Goal: Browse casually: Explore the website without a specific task or goal

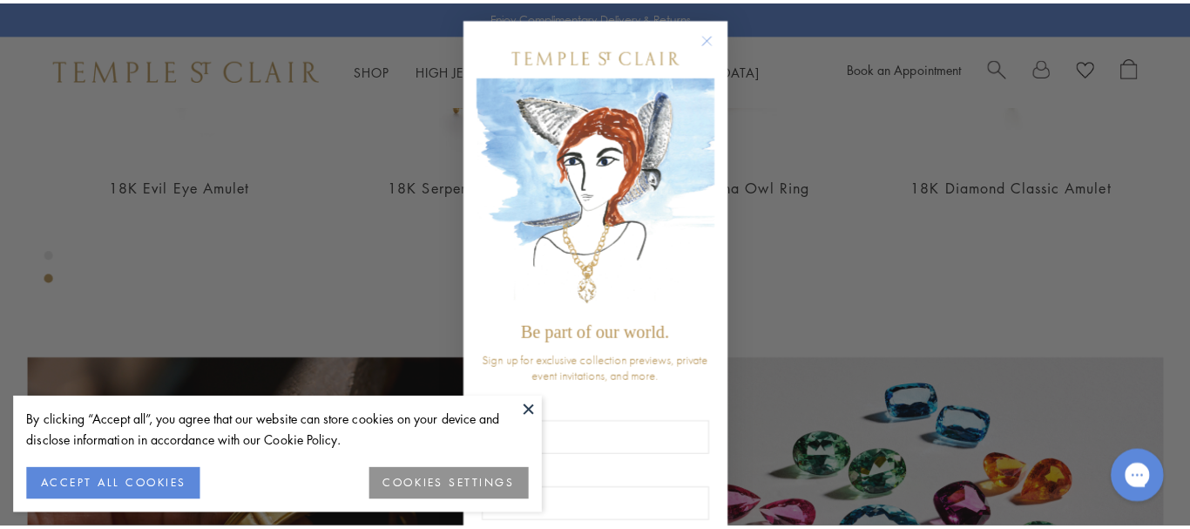
scroll to position [939, 0]
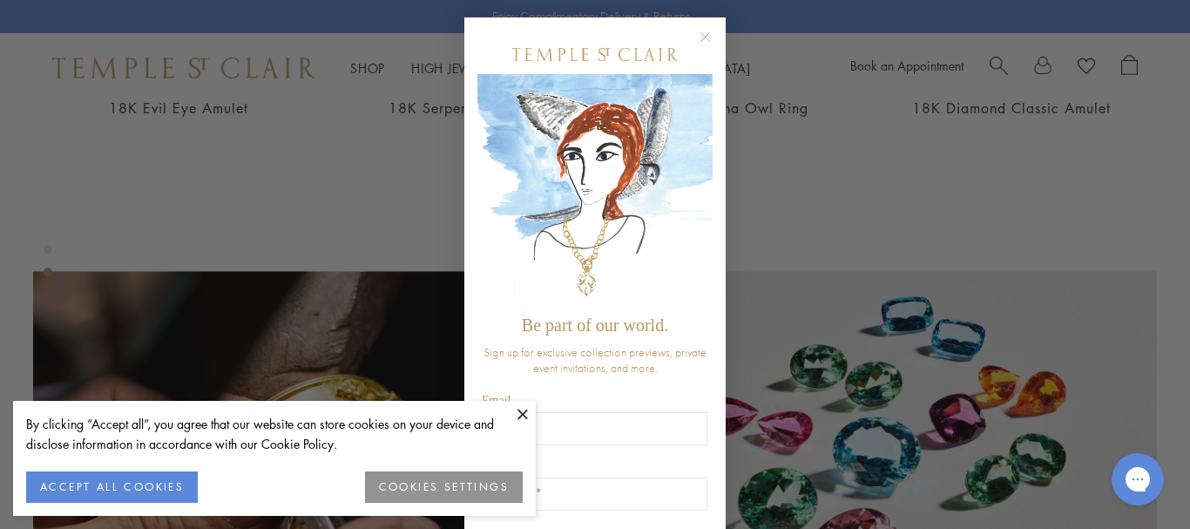
click at [519, 409] on button at bounding box center [523, 414] width 26 height 26
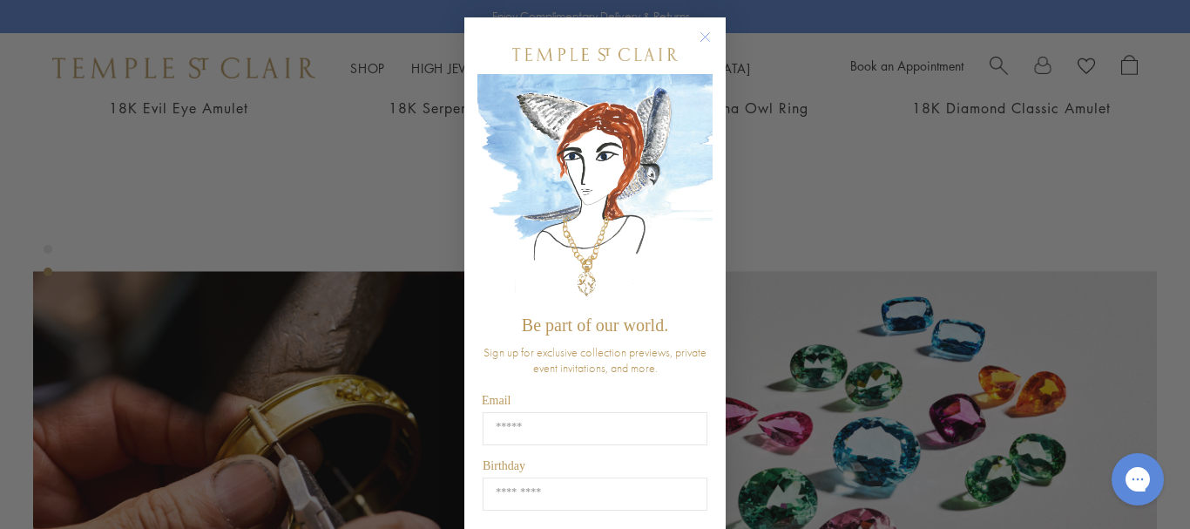
click at [264, 335] on div "Close dialog Be part of our world. Sign up for exclusive collection previews, p…" at bounding box center [595, 264] width 1190 height 529
click at [695, 31] on circle "Close dialog" at bounding box center [705, 37] width 21 height 21
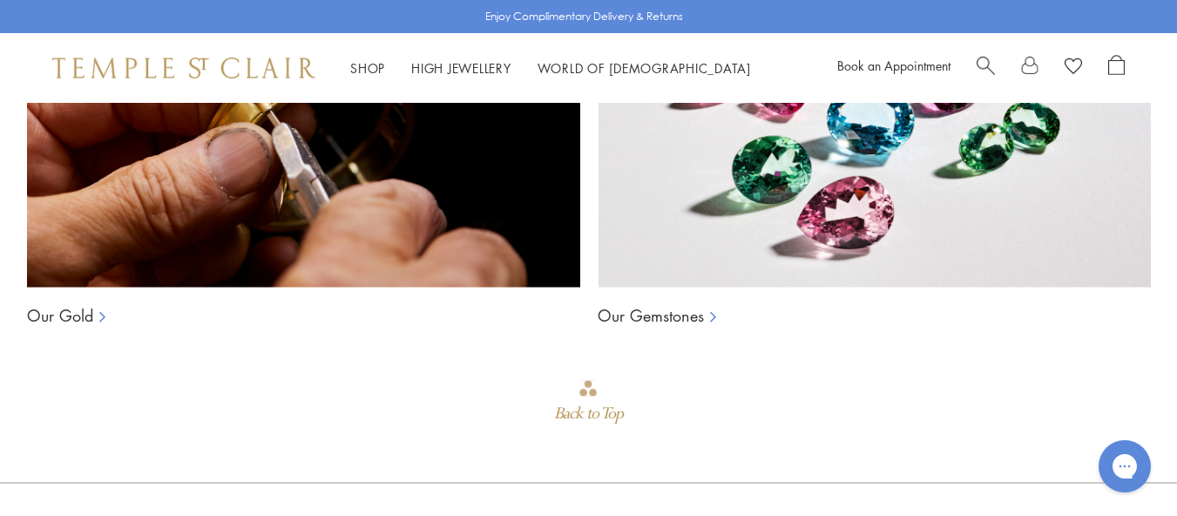
scroll to position [1268, 0]
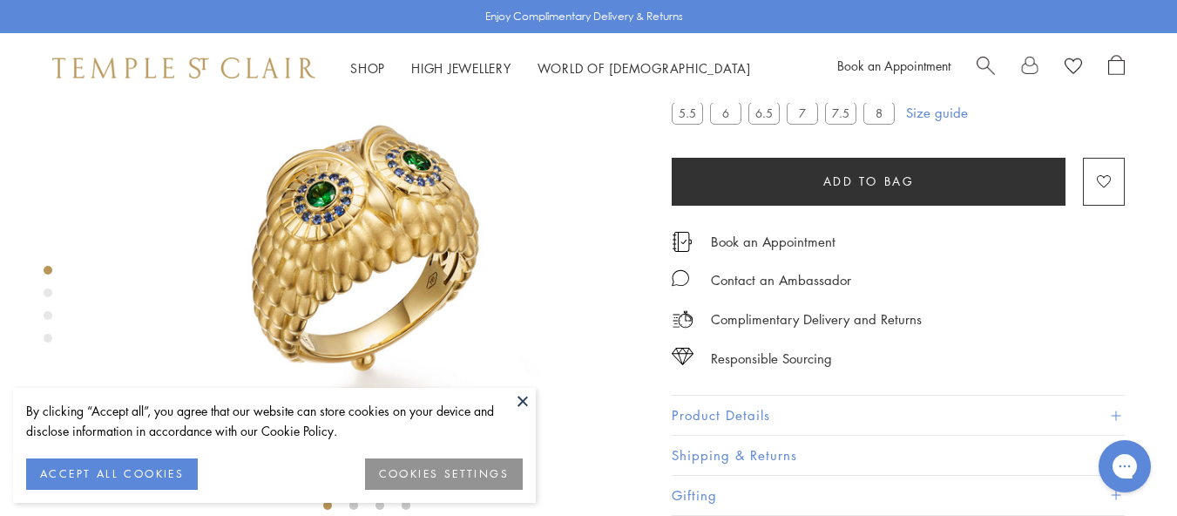
scroll to position [134, 0]
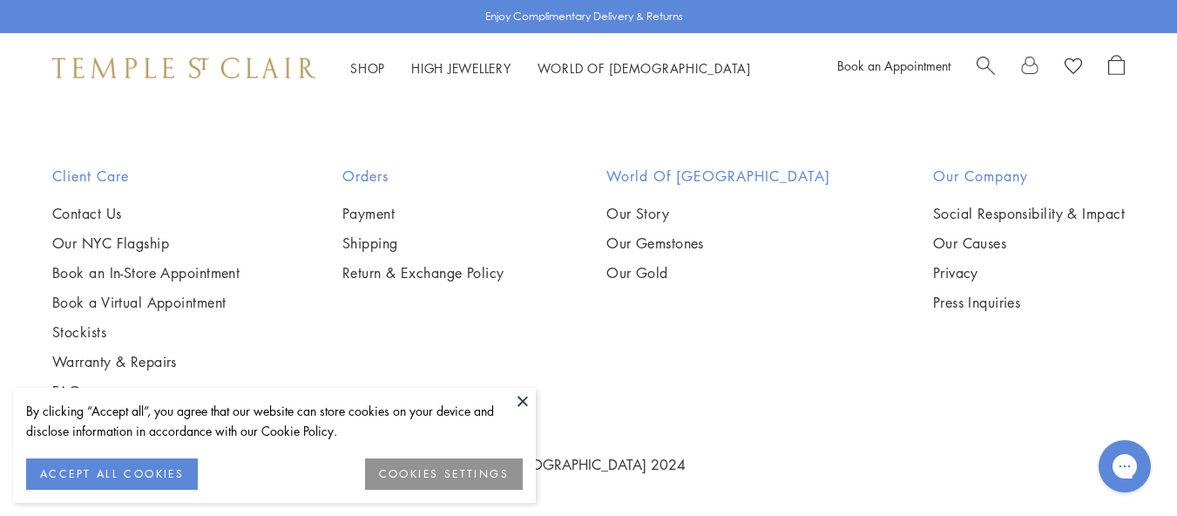
scroll to position [2290, 0]
